Goal: Find contact information: Find contact information

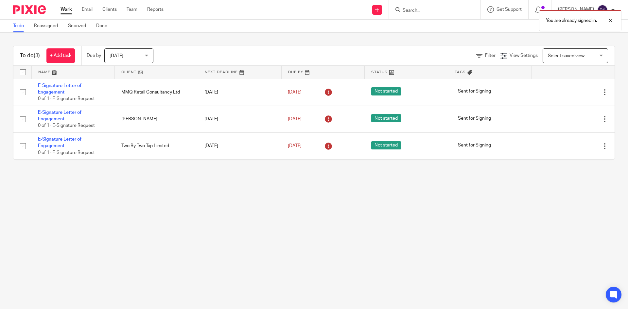
click at [426, 8] on div "You are already signed in." at bounding box center [467, 19] width 307 height 25
click at [609, 19] on div at bounding box center [606, 21] width 18 height 8
click at [443, 14] on div at bounding box center [435, 9] width 92 height 19
click at [439, 8] on input "Search" at bounding box center [431, 11] width 59 height 6
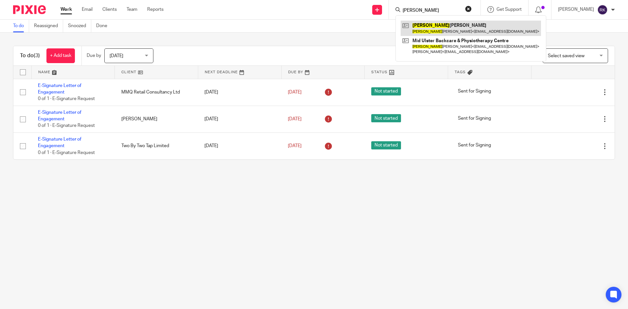
type input "danny"
click at [453, 28] on link at bounding box center [471, 28] width 140 height 15
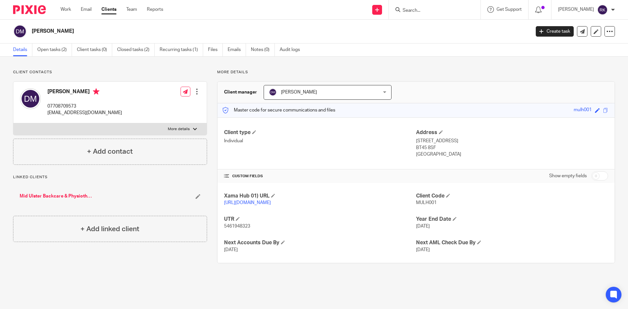
click at [112, 113] on div "[PERSON_NAME] 07708709573 [EMAIL_ADDRESS][DOMAIN_NAME] Edit contact Create clie…" at bounding box center [109, 103] width 193 height 42
drag, startPoint x: 109, startPoint y: 113, endPoint x: 51, endPoint y: 113, distance: 57.6
click at [51, 113] on p "[EMAIL_ADDRESS][DOMAIN_NAME]" at bounding box center [84, 113] width 75 height 7
click at [114, 115] on div "[PERSON_NAME] 07708709573 [EMAIL_ADDRESS][DOMAIN_NAME] Edit contact Create clie…" at bounding box center [109, 103] width 193 height 42
drag, startPoint x: 113, startPoint y: 114, endPoint x: 81, endPoint y: 113, distance: 32.4
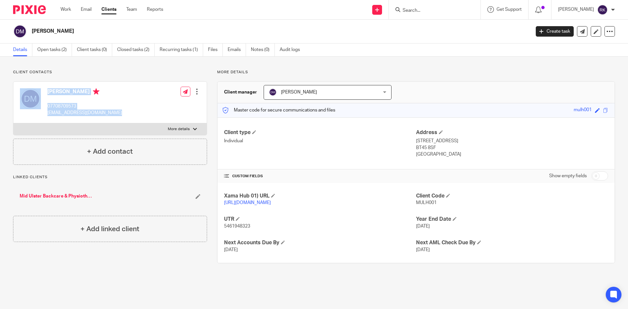
click at [41, 115] on div "[PERSON_NAME] 07708709573 [EMAIL_ADDRESS][DOMAIN_NAME] Edit contact Create clie…" at bounding box center [109, 103] width 193 height 42
click at [120, 115] on div "[PERSON_NAME] 07708709573 [EMAIL_ADDRESS][DOMAIN_NAME] Edit contact Create clie…" at bounding box center [109, 103] width 193 height 42
drag, startPoint x: 114, startPoint y: 112, endPoint x: 48, endPoint y: 115, distance: 65.8
click at [48, 115] on div "[PERSON_NAME] 07708709573 [EMAIL_ADDRESS][DOMAIN_NAME] Edit contact Create clie…" at bounding box center [109, 103] width 193 height 42
copy p "[EMAIL_ADDRESS][DOMAIN_NAME]"
